Goal: Use online tool/utility: Utilize a website feature to perform a specific function

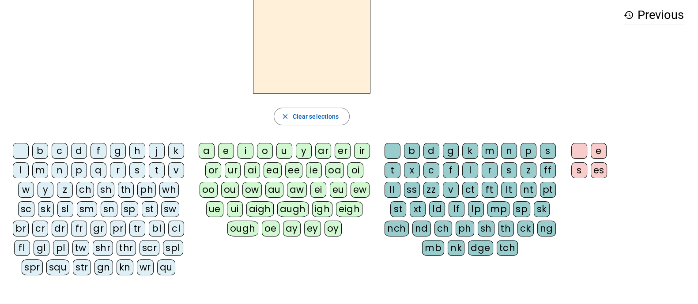
scroll to position [55, 0]
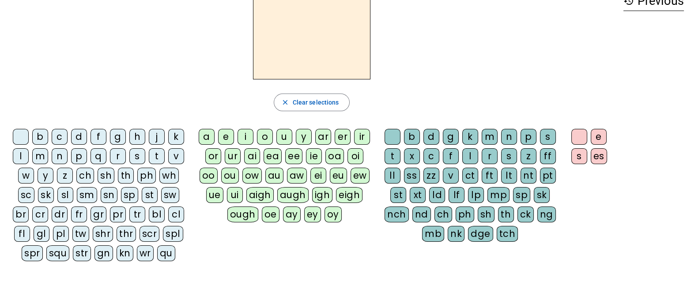
click at [150, 212] on div "bl" at bounding box center [157, 215] width 16 height 16
click at [44, 132] on div "b" at bounding box center [40, 137] width 16 height 16
click at [212, 137] on div "a" at bounding box center [207, 137] width 16 height 16
click at [512, 132] on div "n" at bounding box center [509, 137] width 16 height 16
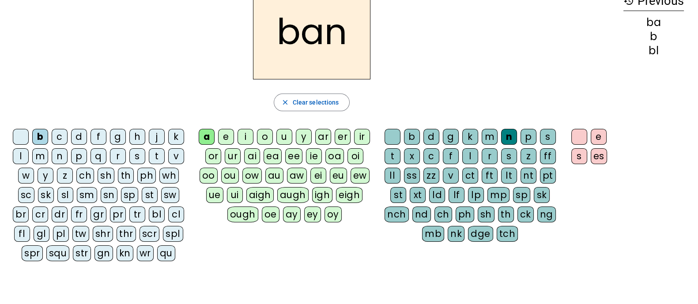
click at [425, 211] on div "nd" at bounding box center [421, 215] width 19 height 16
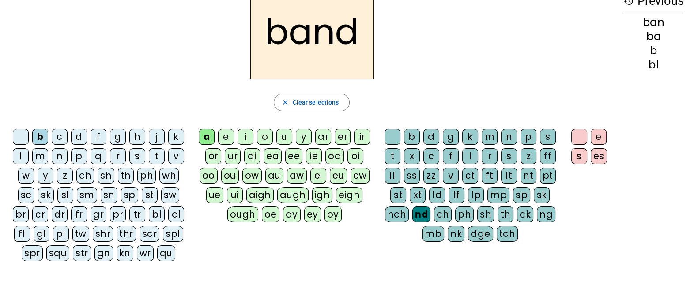
click at [154, 209] on div "bl" at bounding box center [157, 215] width 16 height 16
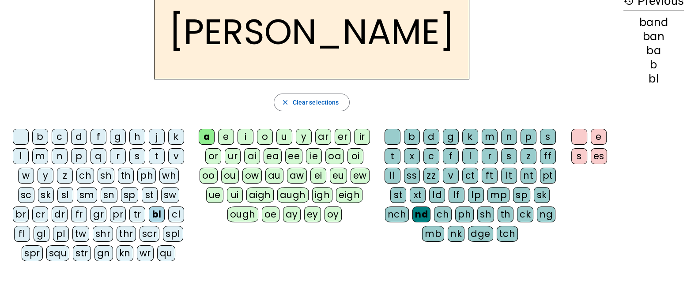
click at [223, 135] on div "e" at bounding box center [226, 137] width 16 height 16
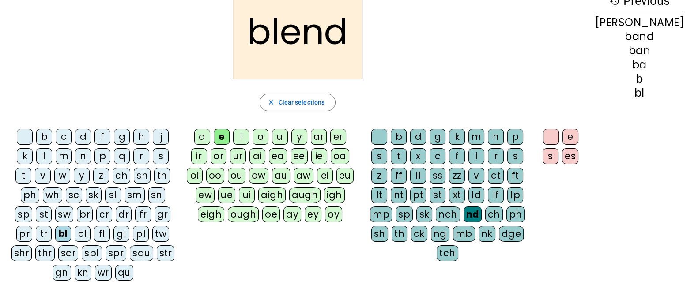
click at [42, 129] on div "b" at bounding box center [44, 137] width 16 height 16
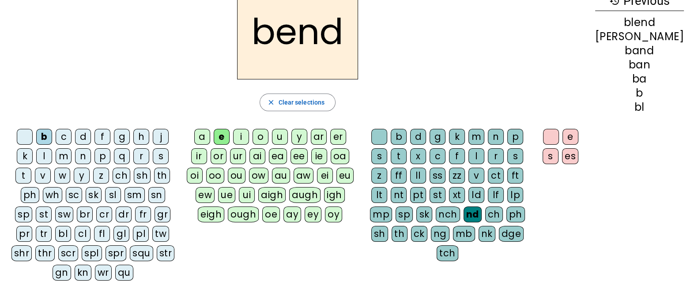
click at [392, 156] on div "t" at bounding box center [399, 156] width 16 height 16
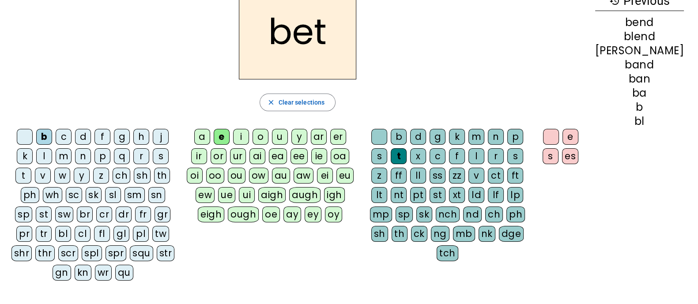
click at [209, 137] on div "a" at bounding box center [202, 137] width 16 height 16
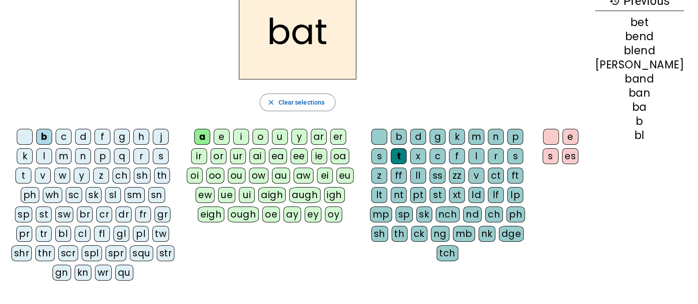
click at [484, 132] on div "m" at bounding box center [476, 137] width 16 height 16
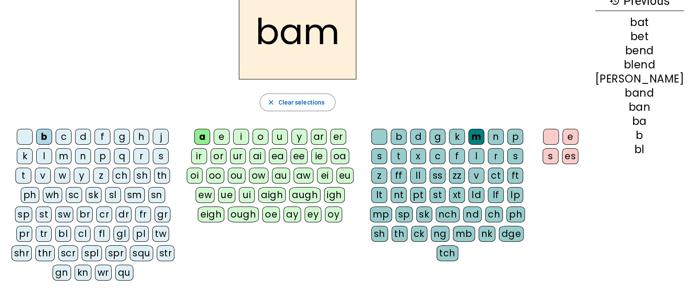
click at [280, 133] on div "u" at bounding box center [280, 137] width 16 height 16
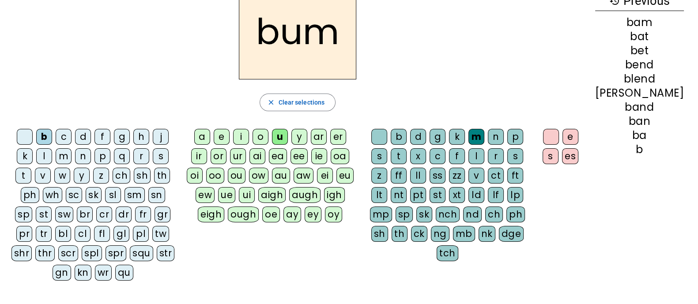
click at [392, 207] on div "mp" at bounding box center [381, 215] width 22 height 16
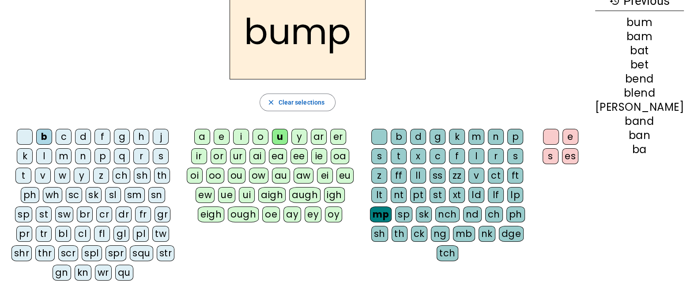
click at [94, 155] on div "p" at bounding box center [102, 156] width 16 height 16
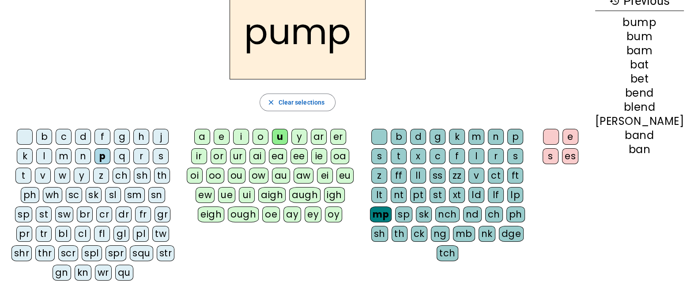
click at [133, 233] on div "pl" at bounding box center [141, 234] width 16 height 16
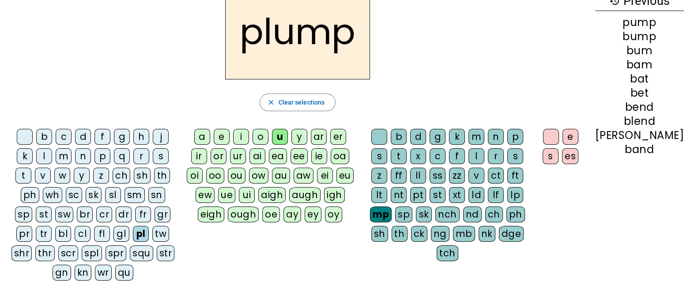
click at [36, 157] on div "l" at bounding box center [44, 156] width 16 height 16
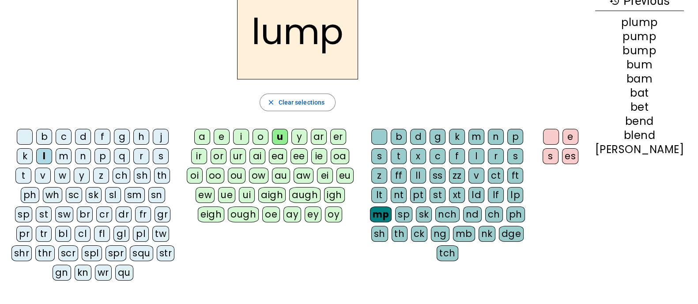
click at [245, 131] on div "i" at bounding box center [241, 137] width 16 height 16
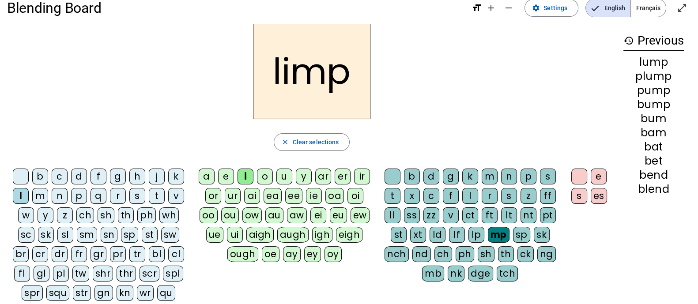
scroll to position [0, 0]
